Goal: Task Accomplishment & Management: Use online tool/utility

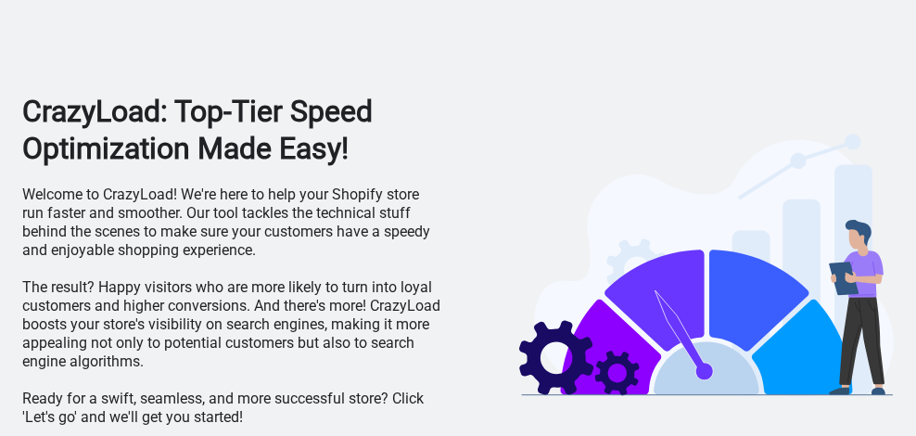
scroll to position [68, 0]
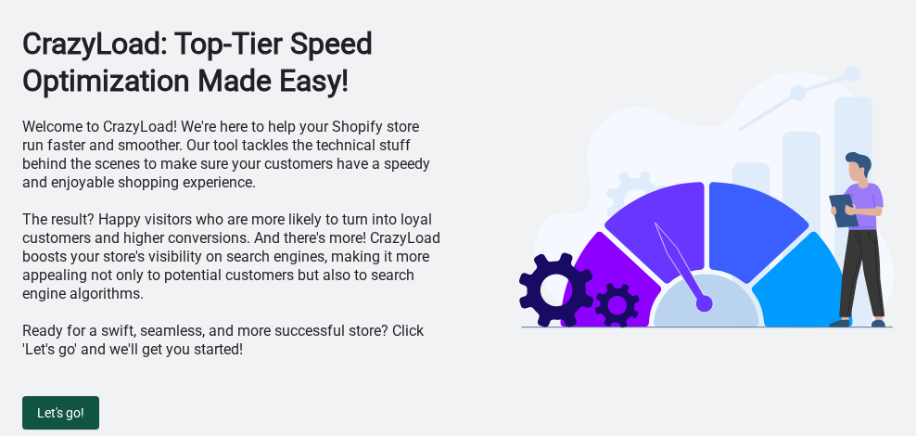
click at [57, 397] on button "Let's go!" at bounding box center [60, 412] width 77 height 33
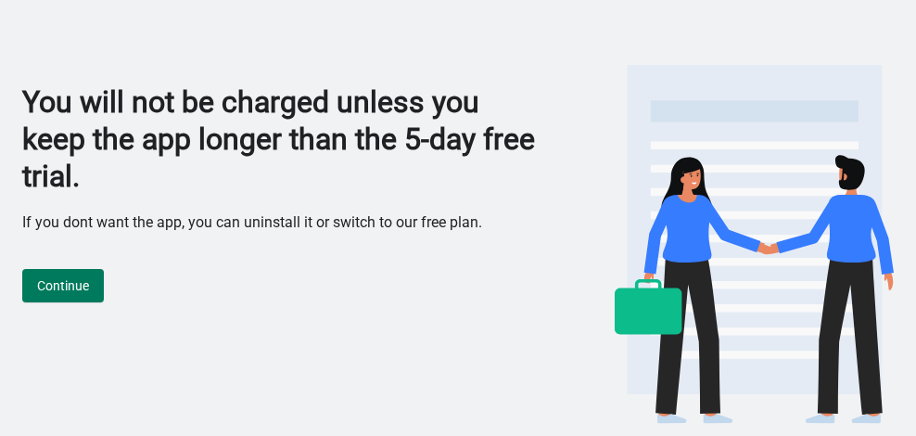
scroll to position [0, 0]
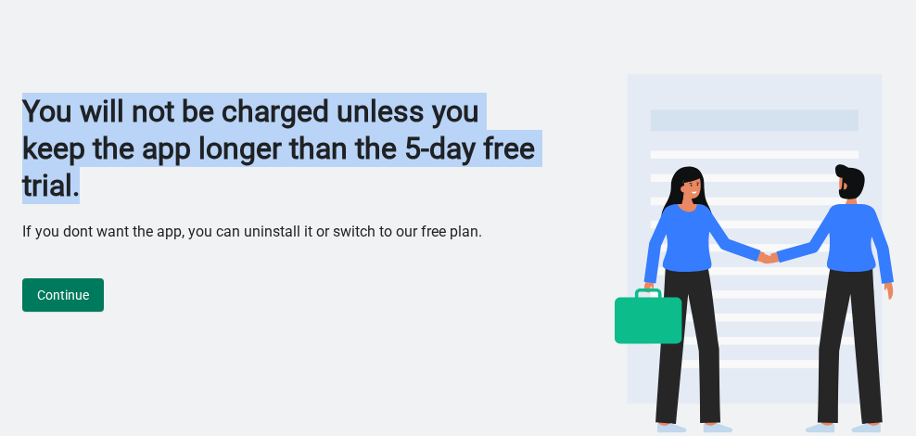
drag, startPoint x: 175, startPoint y: 172, endPoint x: -1, endPoint y: 109, distance: 187.1
click at [0, 109] on html "You will not be charged unless you keep the app longer than the 5-day free tria…" at bounding box center [458, 218] width 916 height 436
click at [456, 187] on h1 "You will not be charged unless you keep the app longer than the 5-day free tria…" at bounding box center [279, 148] width 514 height 111
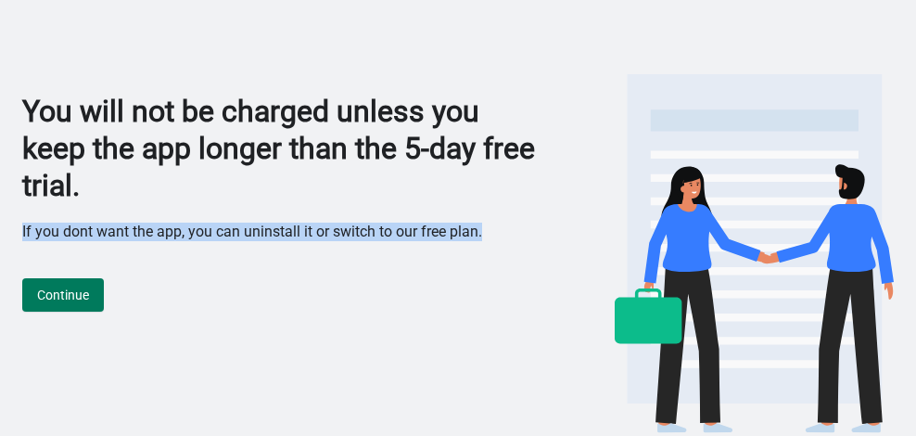
drag, startPoint x: 499, startPoint y: 235, endPoint x: 6, endPoint y: 236, distance: 492.2
click at [6, 236] on div "You will not be charged unless you keep the app longer than the 5-day free tria…" at bounding box center [458, 222] width 916 height 445
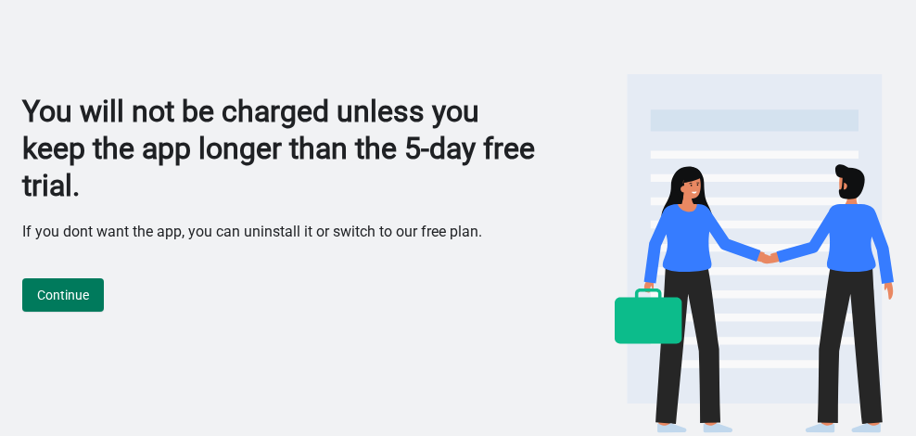
click at [405, 196] on h1 "You will not be charged unless you keep the app longer than the 5-day free tria…" at bounding box center [279, 148] width 514 height 111
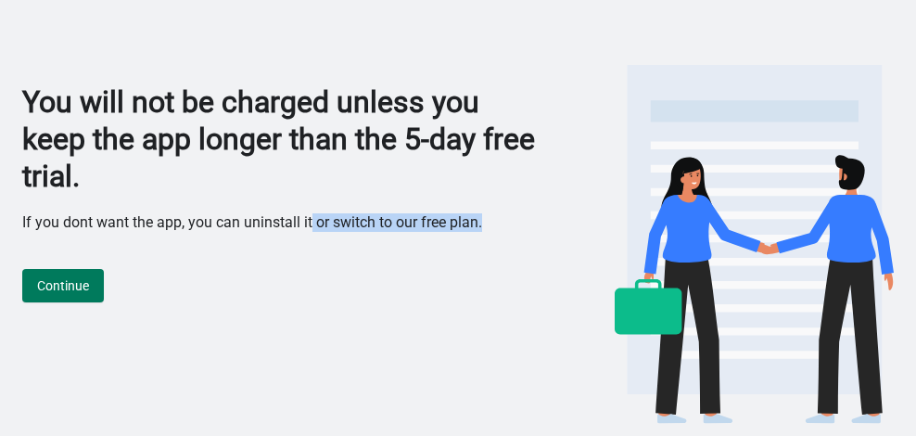
drag, startPoint x: 490, startPoint y: 227, endPoint x: 242, endPoint y: 213, distance: 248.8
click at [309, 200] on div "You will not be charged unless you keep the app longer than the 5-day free tria…" at bounding box center [279, 255] width 514 height 345
click at [102, 254] on div "Continue" at bounding box center [279, 276] width 514 height 52
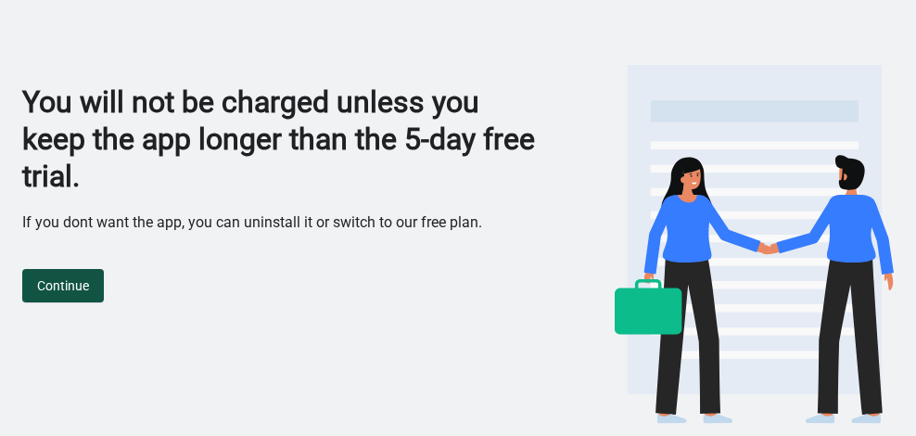
click at [68, 299] on button "Continue" at bounding box center [63, 285] width 82 height 33
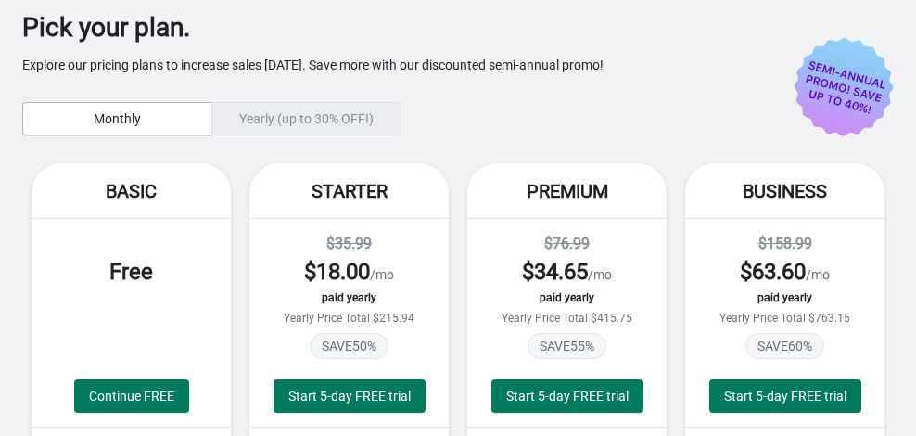
scroll to position [177, 0]
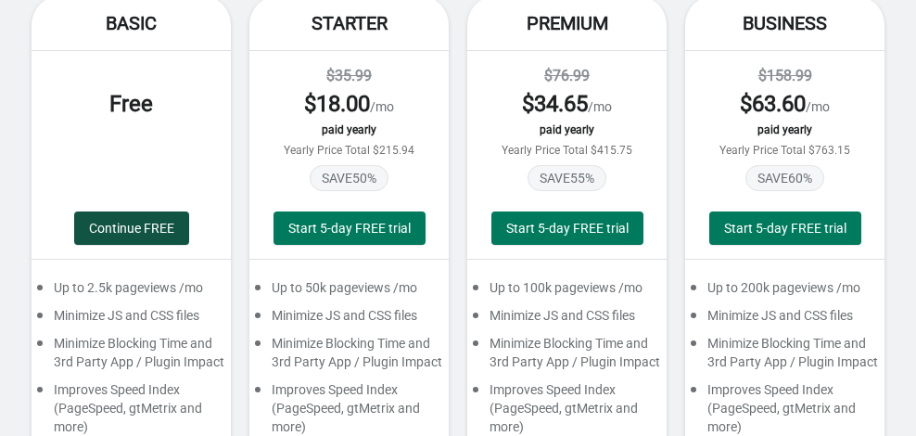
click at [139, 234] on span "Continue FREE" at bounding box center [131, 228] width 85 height 15
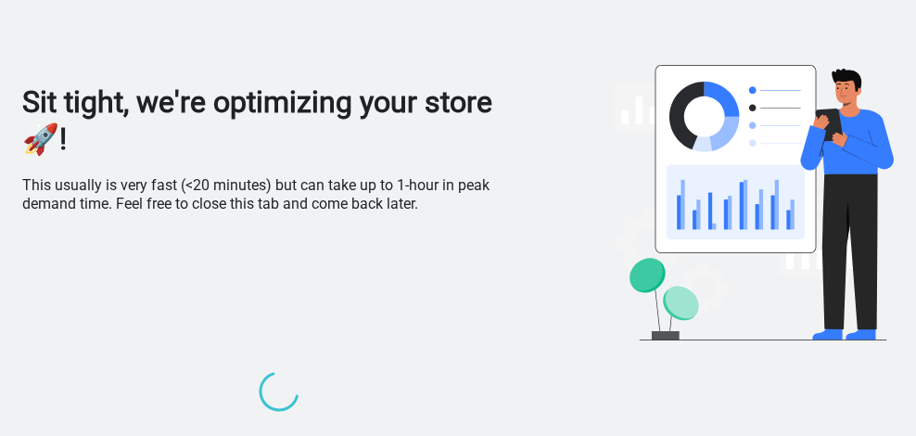
scroll to position [0, 0]
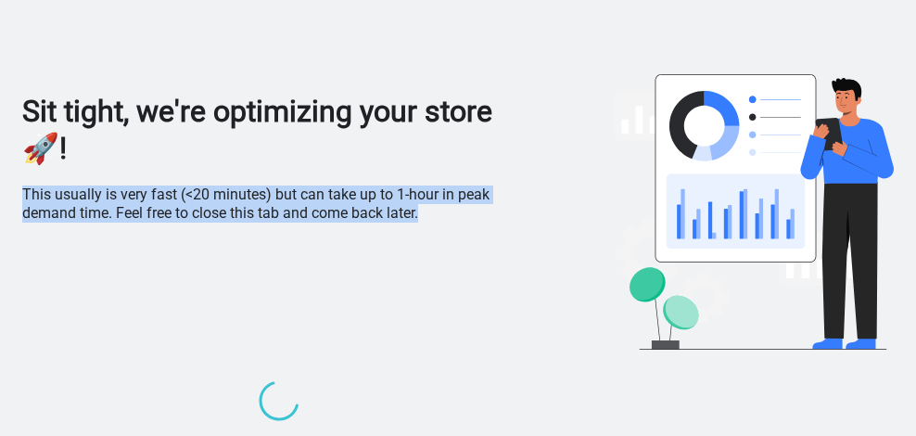
drag, startPoint x: 426, startPoint y: 216, endPoint x: 19, endPoint y: 199, distance: 408.2
click at [19, 199] on div "Sit tight, we're optimizing your store 🚀! This usually is very fast (<20 minute…" at bounding box center [458, 314] width 916 height 628
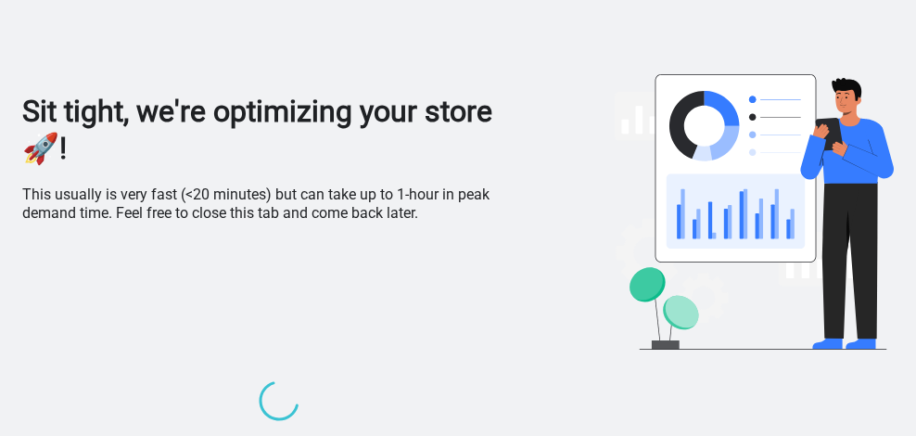
click at [202, 295] on div at bounding box center [279, 403] width 514 height 324
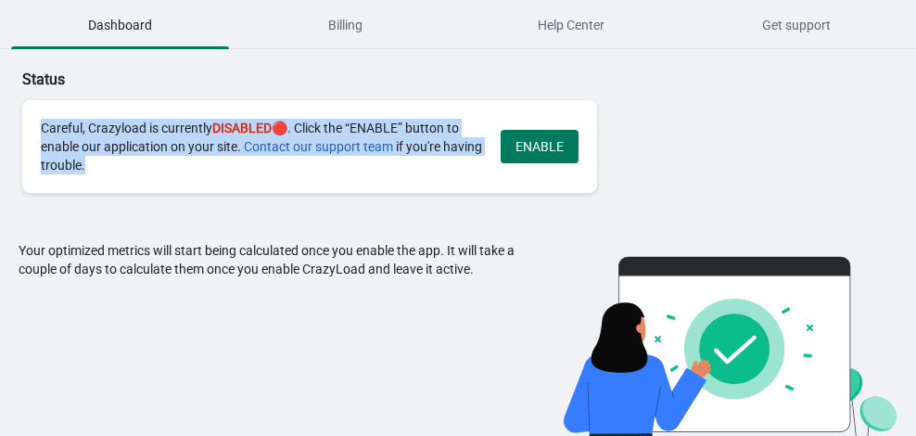
drag, startPoint x: 150, startPoint y: 167, endPoint x: 26, endPoint y: 127, distance: 130.5
click at [26, 127] on div "Careful, Crazyload is currently DISABLED 🔴. Click the “ENABLE” button to enable…" at bounding box center [309, 146] width 575 height 93
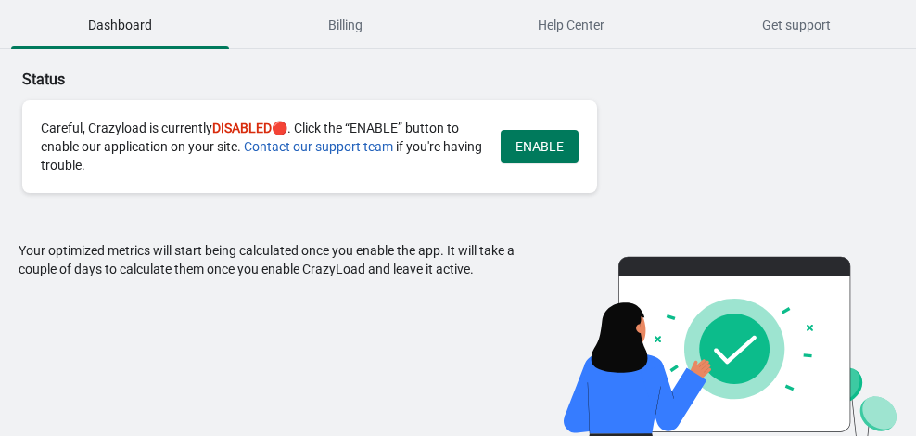
click at [714, 94] on div "Status Careful, Crazyload is currently DISABLED 🔴. Click the “ENABLE” button to…" at bounding box center [377, 131] width 710 height 124
click at [375, 26] on span "Billing" at bounding box center [345, 24] width 218 height 33
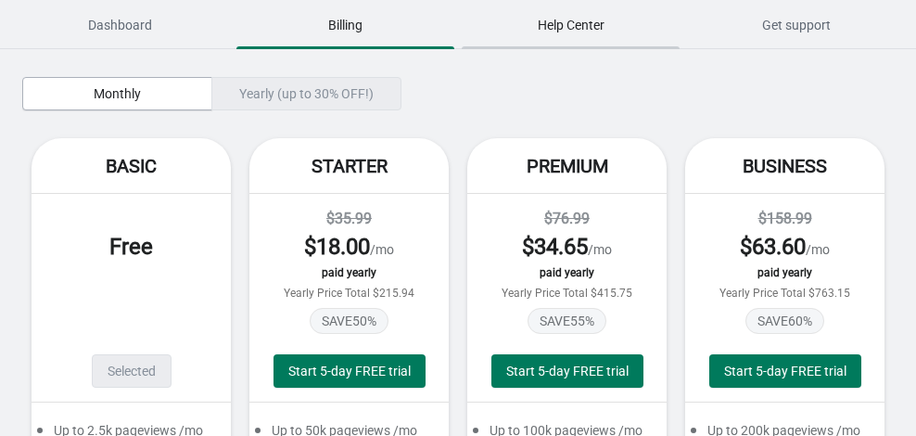
click at [565, 30] on span "Help Center" at bounding box center [571, 24] width 218 height 33
click at [168, 22] on span "Dashboard" at bounding box center [120, 24] width 218 height 33
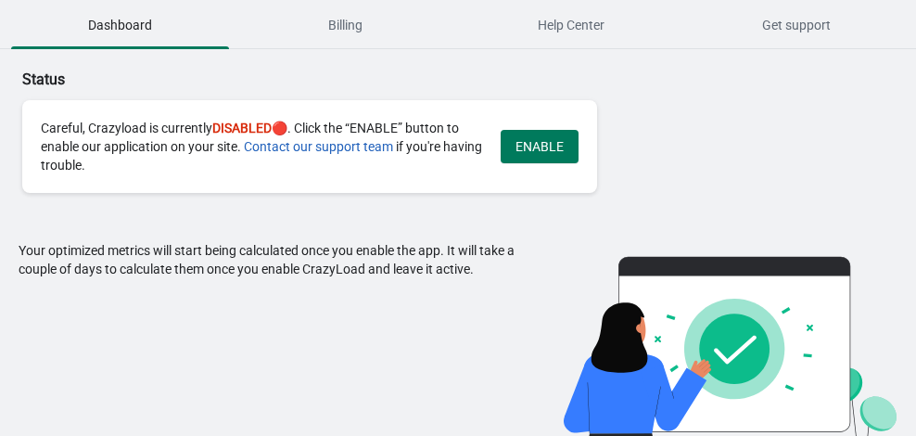
scroll to position [16, 0]
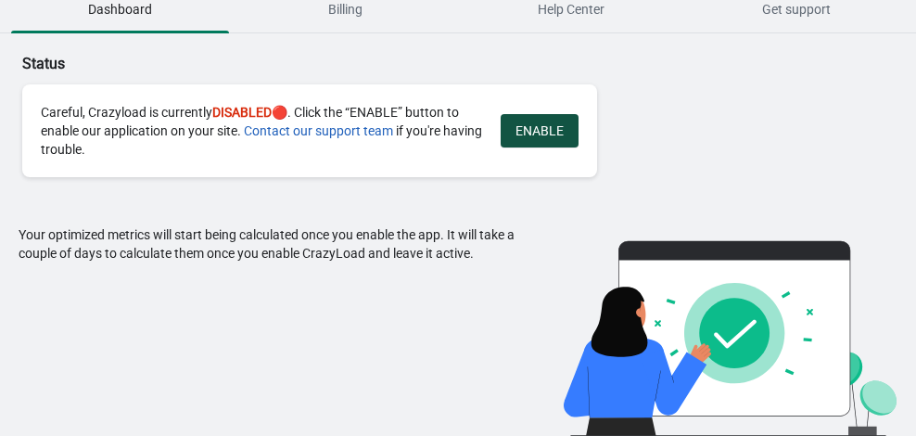
click at [569, 130] on button "ENABLE" at bounding box center [540, 130] width 78 height 33
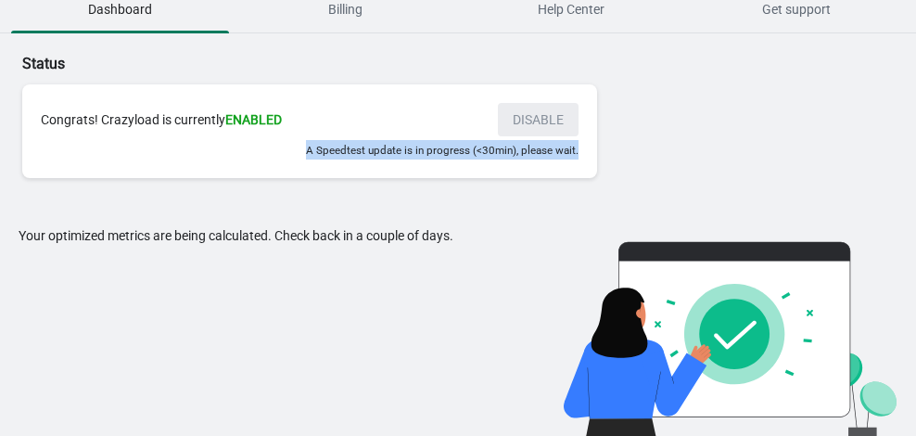
drag, startPoint x: 585, startPoint y: 149, endPoint x: 343, endPoint y: 163, distance: 242.3
click at [271, 170] on div "Congrats! Crazyload is currently ENABLED DISABLE A Speedtest update is in progr…" at bounding box center [309, 131] width 575 height 94
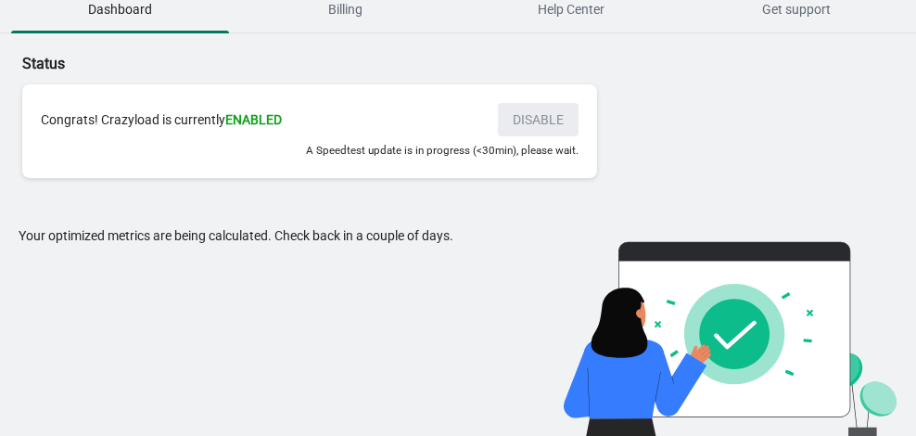
click at [757, 124] on div "Status Congrats! Crazyload is currently ENABLED DISABLE A Speedtest update is i…" at bounding box center [458, 234] width 916 height 403
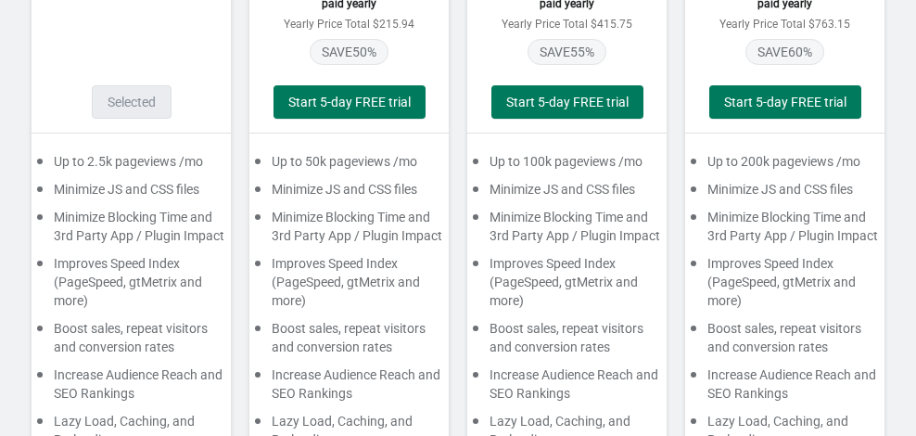
scroll to position [438, 0]
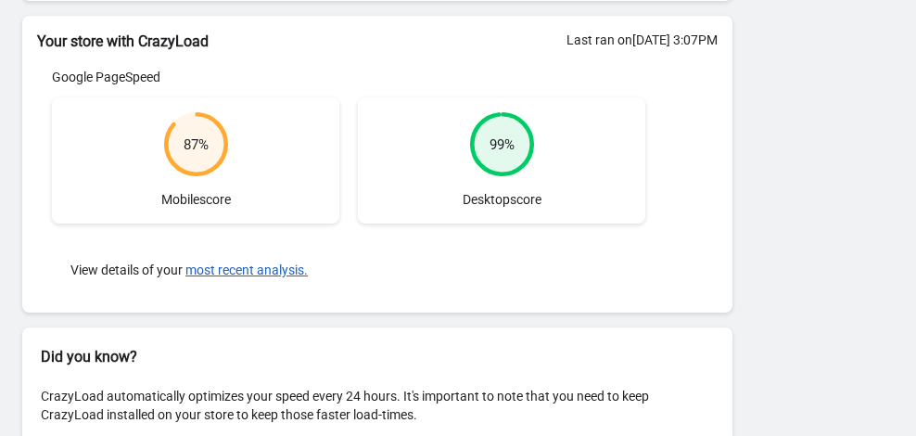
scroll to position [552, 0]
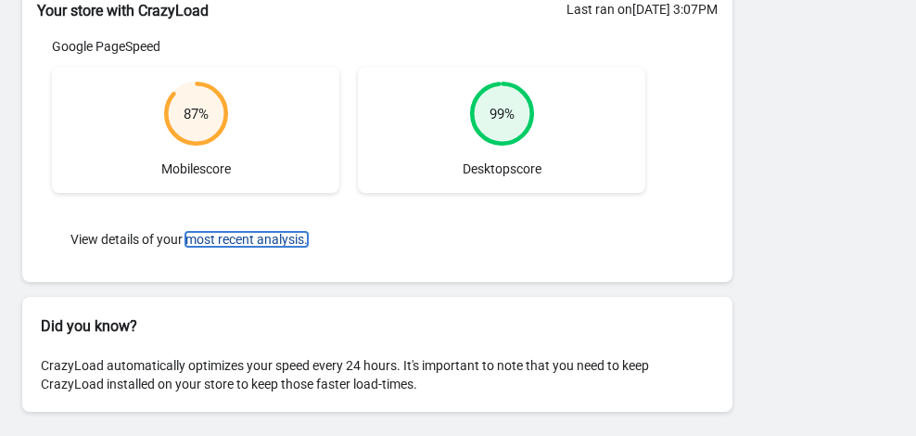
click at [265, 239] on button "most recent analysis." at bounding box center [246, 239] width 122 height 15
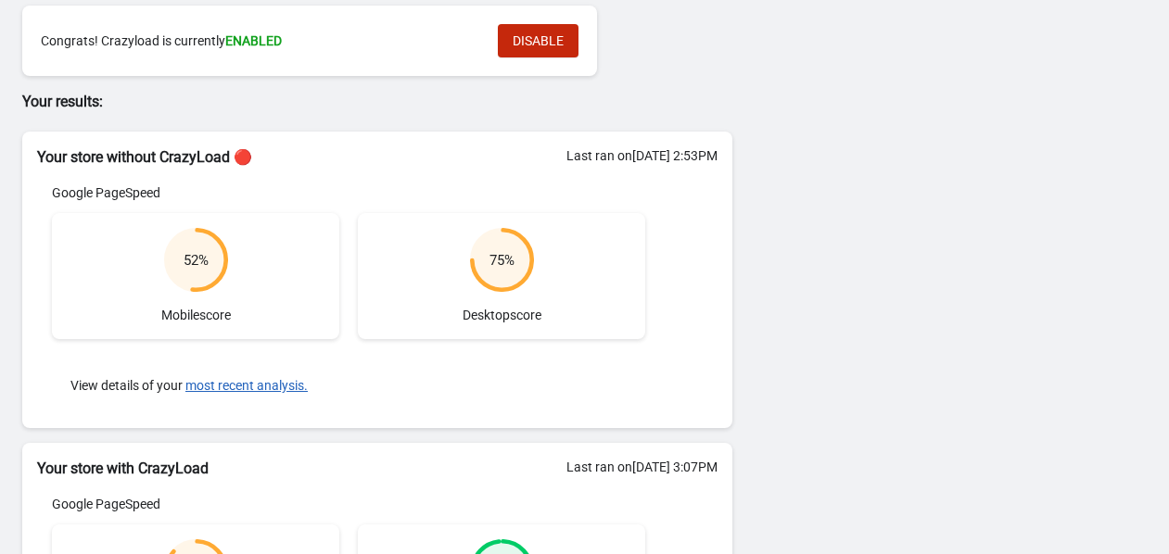
scroll to position [197, 0]
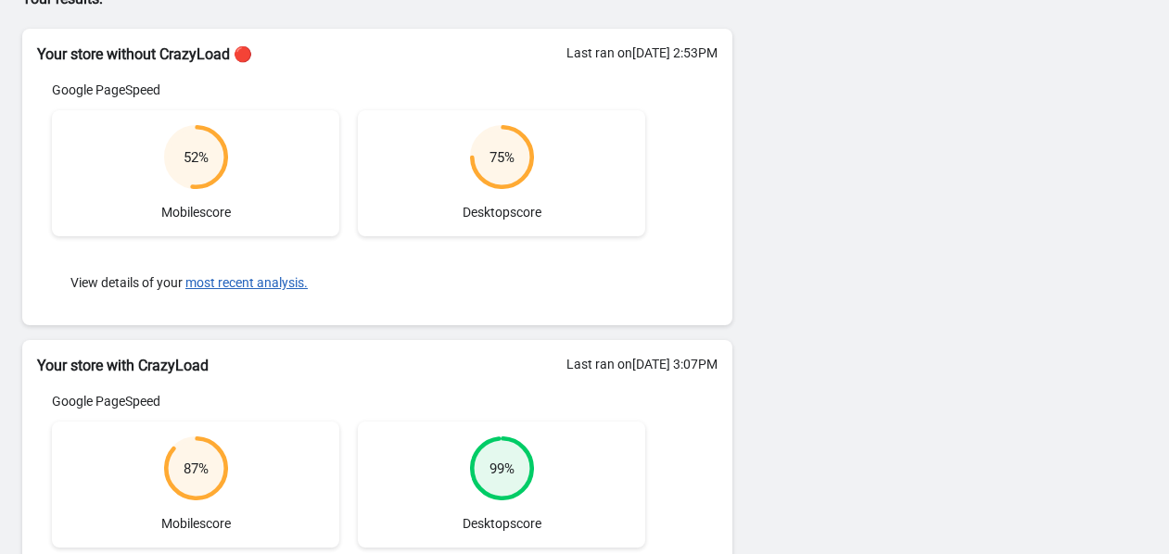
drag, startPoint x: 582, startPoint y: 417, endPoint x: 22, endPoint y: 63, distance: 662.5
click at [22, 63] on div "Status Congrats! Crazyload is currently ENABLED DISABLE Your results: Your stor…" at bounding box center [368, 311] width 729 height 910
copy div "Your store without CrazyLoad 🔴 Last ran on [DATE] 2:53PM Google PageSpeed 52 % …"
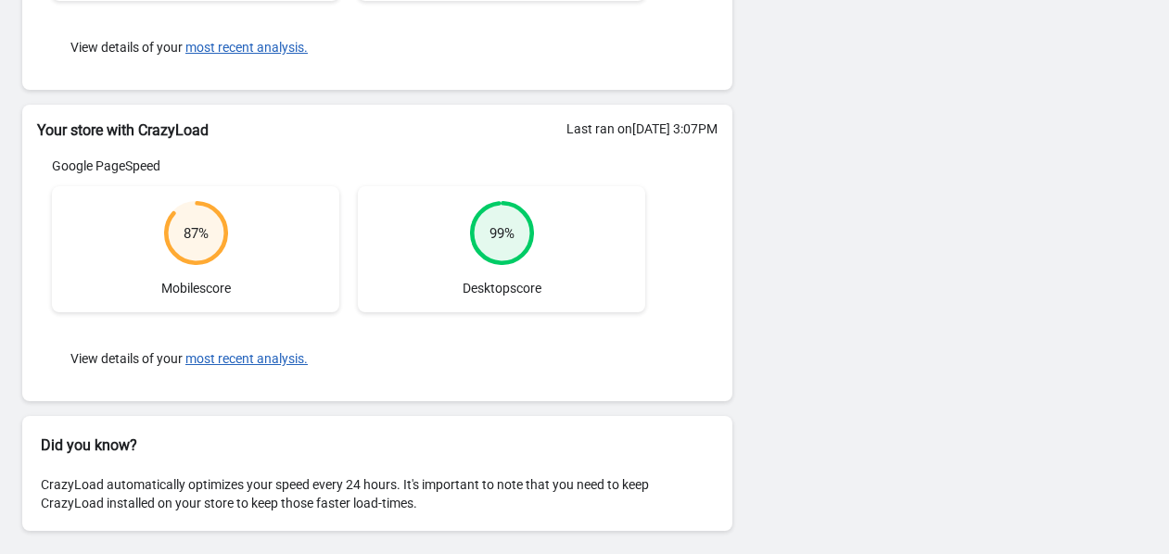
click at [795, 178] on div "Status Congrats! Crazyload is currently ENABLED DISABLE Your results: Your stor…" at bounding box center [584, 86] width 1169 height 941
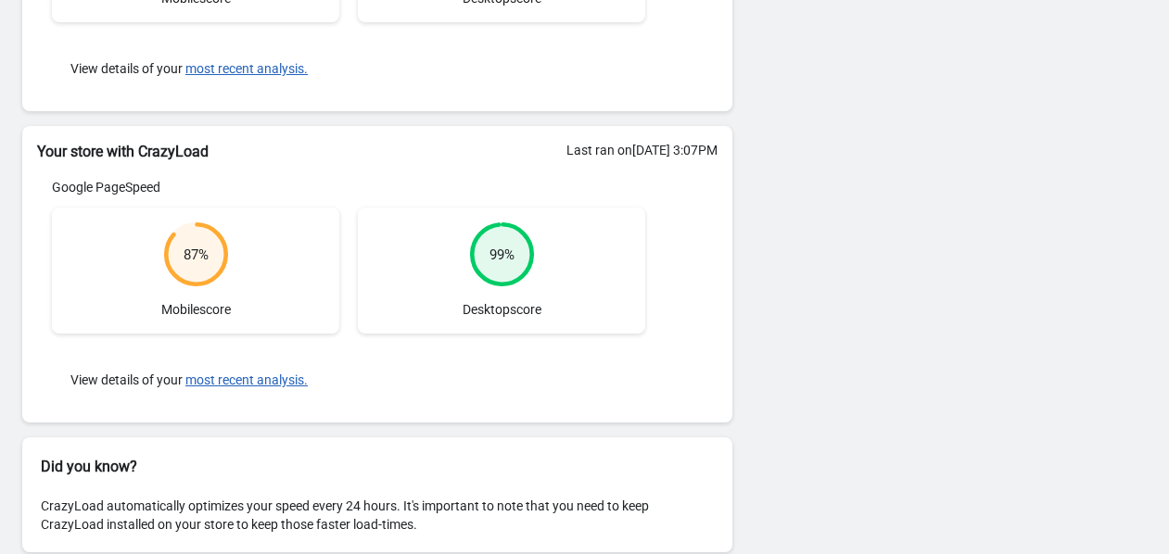
scroll to position [433, 0]
